Goal: Use online tool/utility: Utilize a website feature to perform a specific function

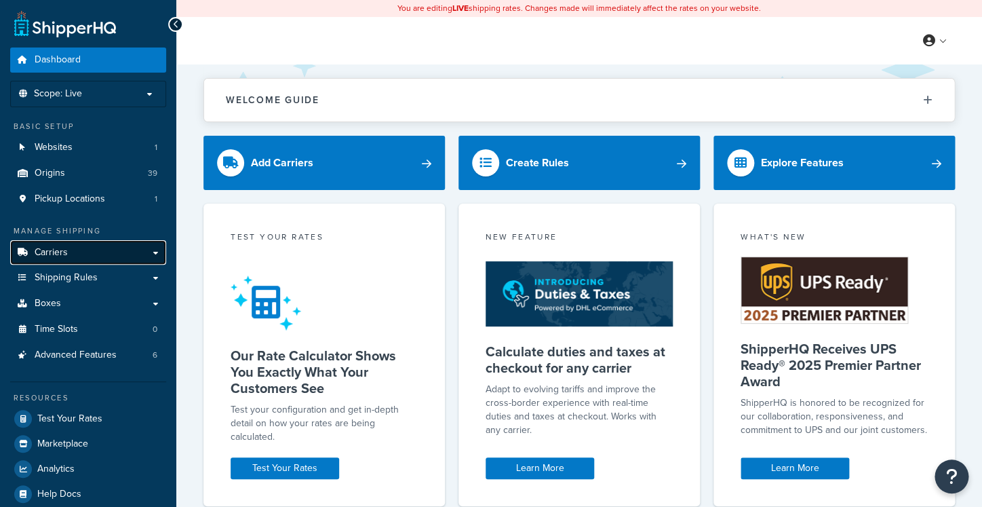
click at [85, 257] on link "Carriers" at bounding box center [88, 252] width 156 height 25
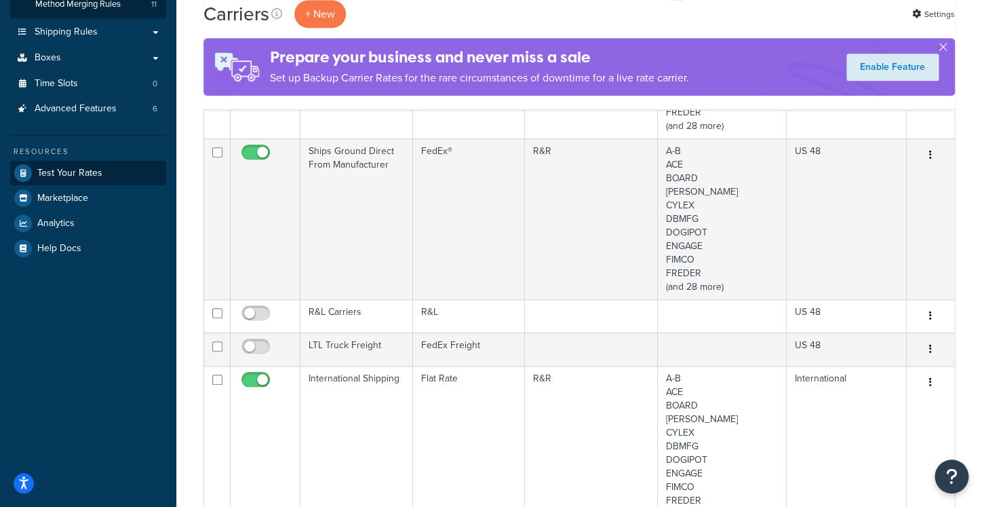
scroll to position [195, 0]
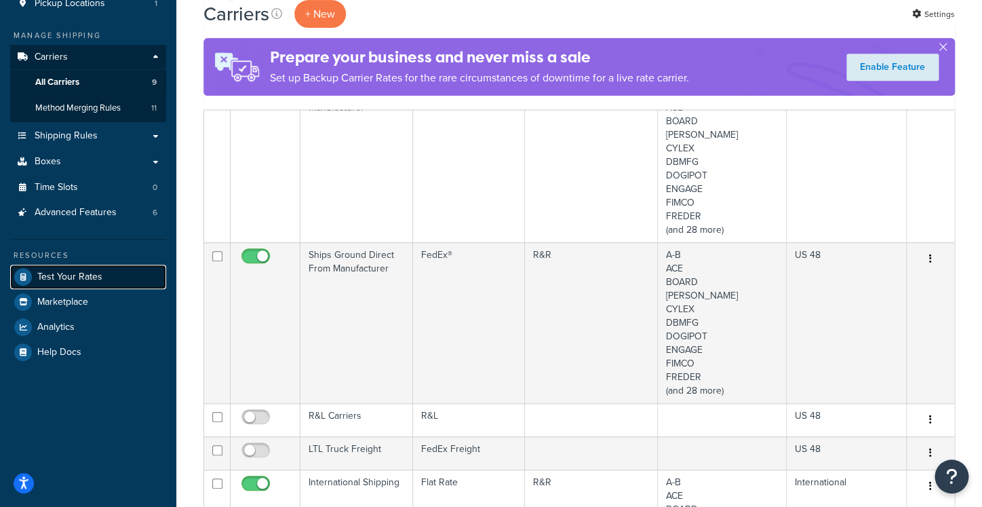
click at [90, 281] on span "Test Your Rates" at bounding box center [69, 277] width 65 height 12
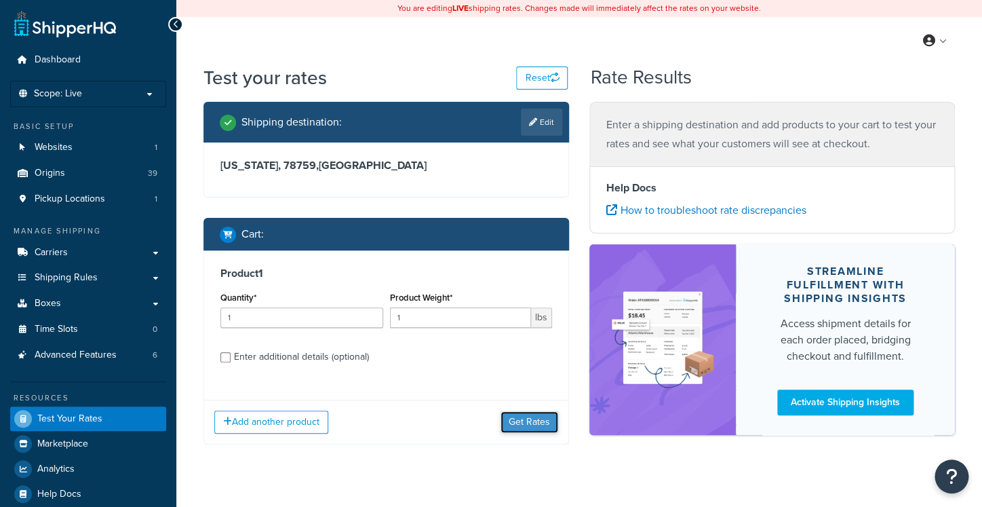
click at [534, 421] on button "Get Rates" at bounding box center [529, 422] width 58 height 22
